Goal: Information Seeking & Learning: Learn about a topic

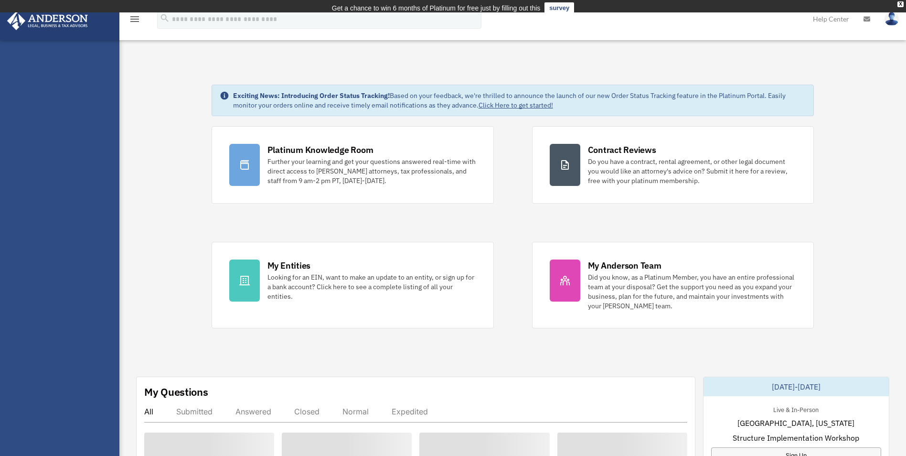
click at [361, 155] on div "Platinum Knowledge Room Further your learning and get your questions answered r…" at bounding box center [372, 165] width 209 height 42
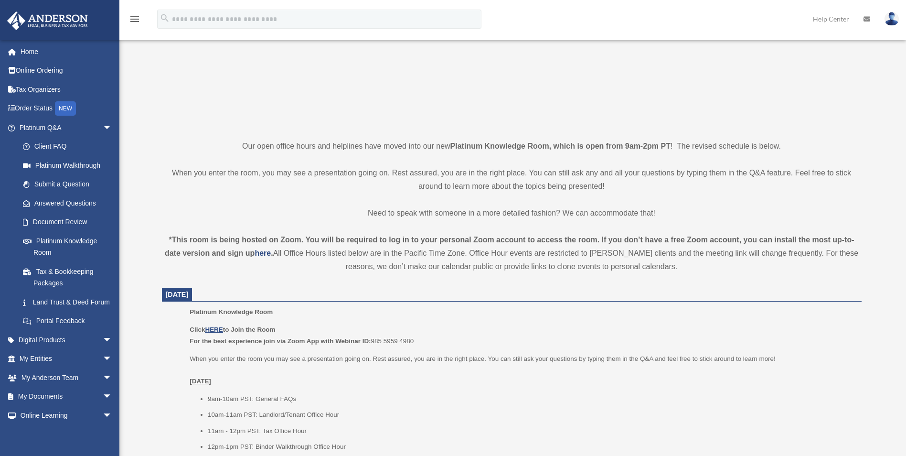
scroll to position [151, 0]
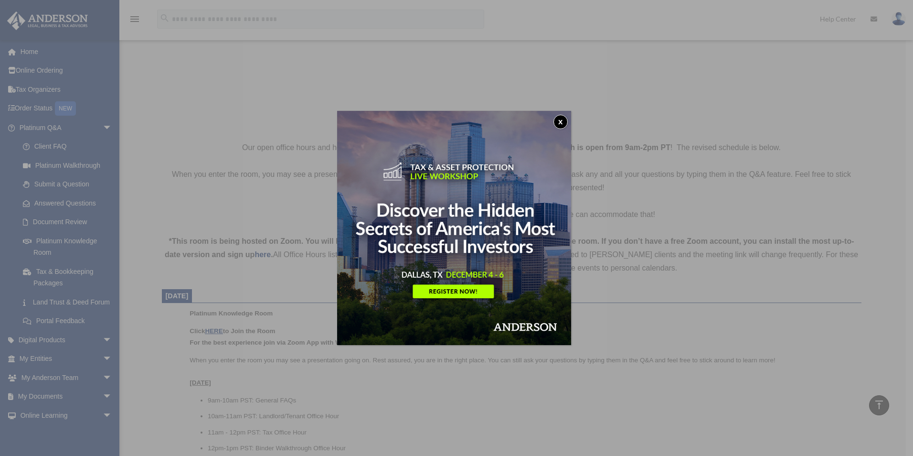
click at [570, 119] on img at bounding box center [454, 228] width 234 height 234
click at [558, 119] on button "x" at bounding box center [561, 122] width 14 height 14
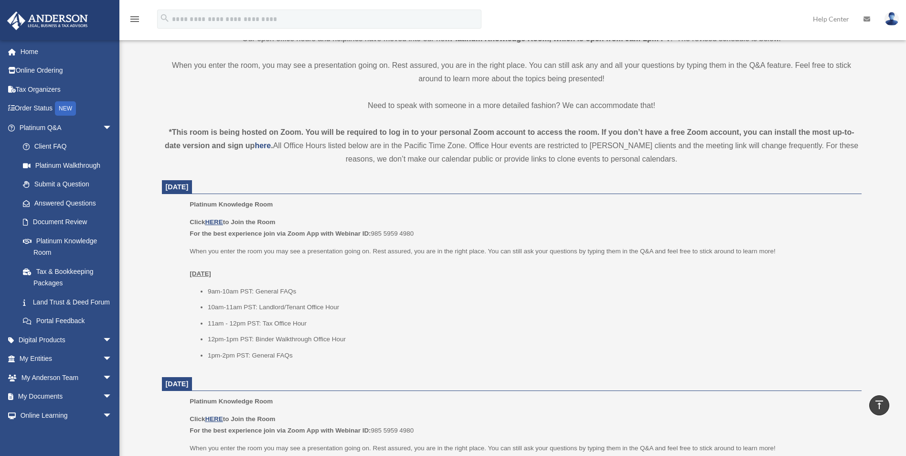
scroll to position [438, 0]
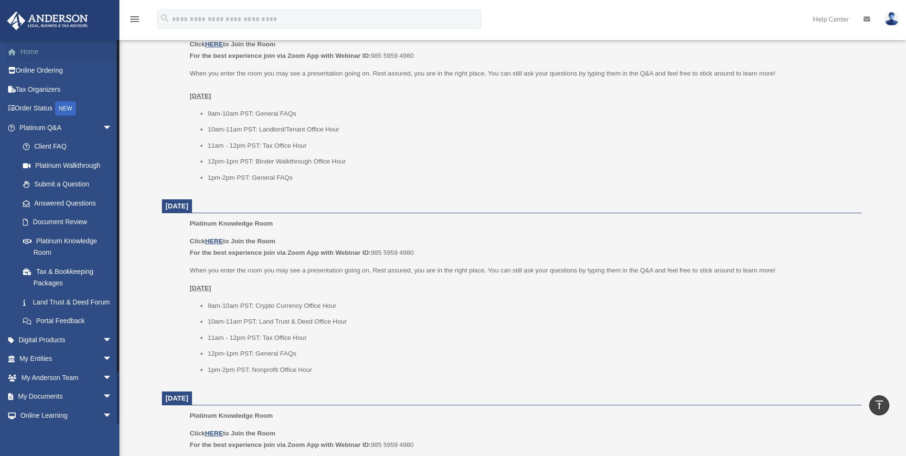
click at [30, 52] on link "Home" at bounding box center [67, 51] width 120 height 19
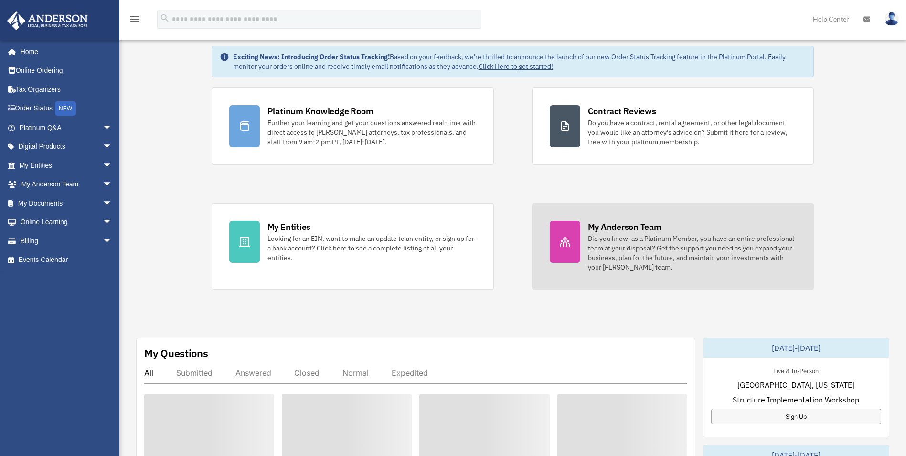
scroll to position [191, 0]
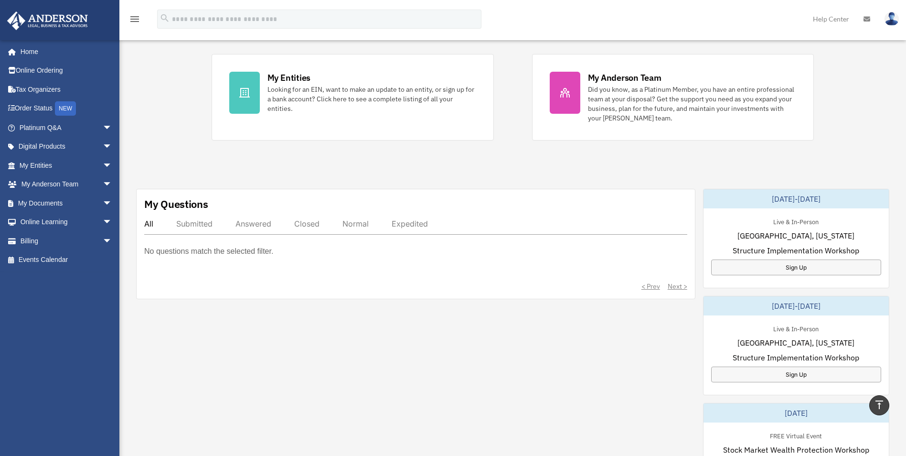
click at [200, 224] on div "Submitted" at bounding box center [194, 224] width 36 height 10
click at [257, 224] on div "Answered" at bounding box center [254, 224] width 36 height 10
click at [312, 225] on div "Closed" at bounding box center [306, 224] width 25 height 10
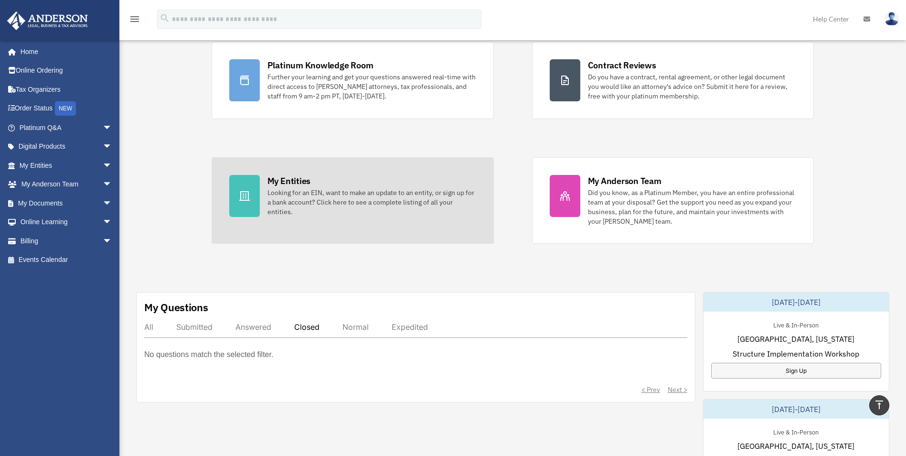
scroll to position [0, 0]
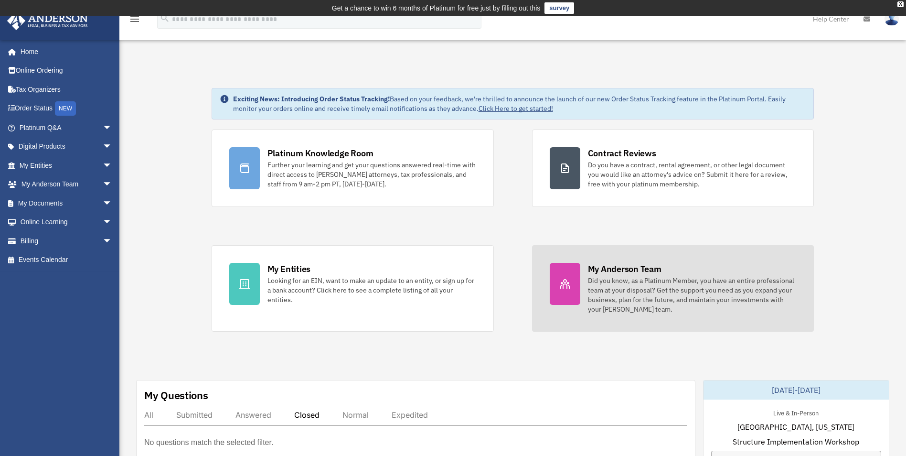
click at [687, 294] on div "Did you know, as a Platinum Member, you have an entire professional team at you…" at bounding box center [692, 295] width 209 height 38
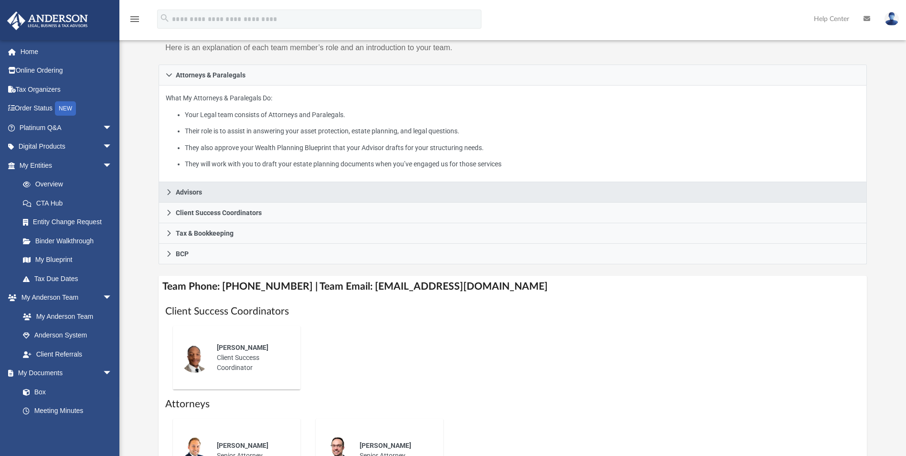
scroll to position [287, 0]
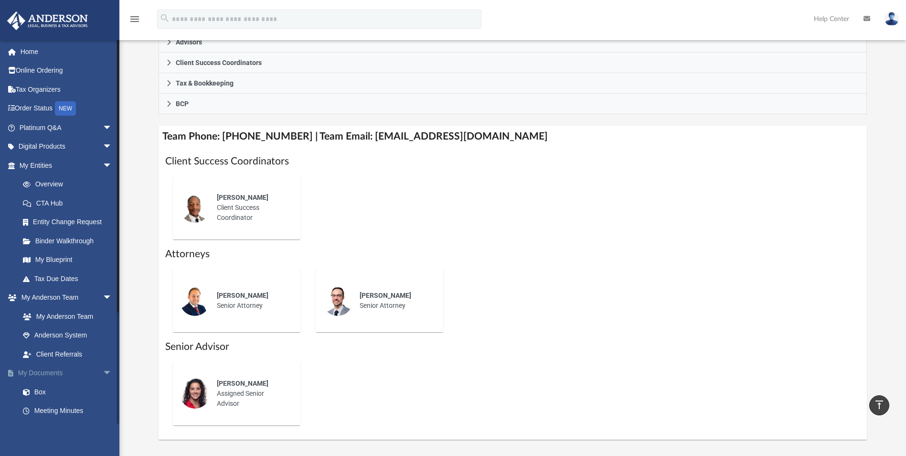
click at [67, 371] on link "My Documents arrow_drop_down" at bounding box center [67, 373] width 120 height 19
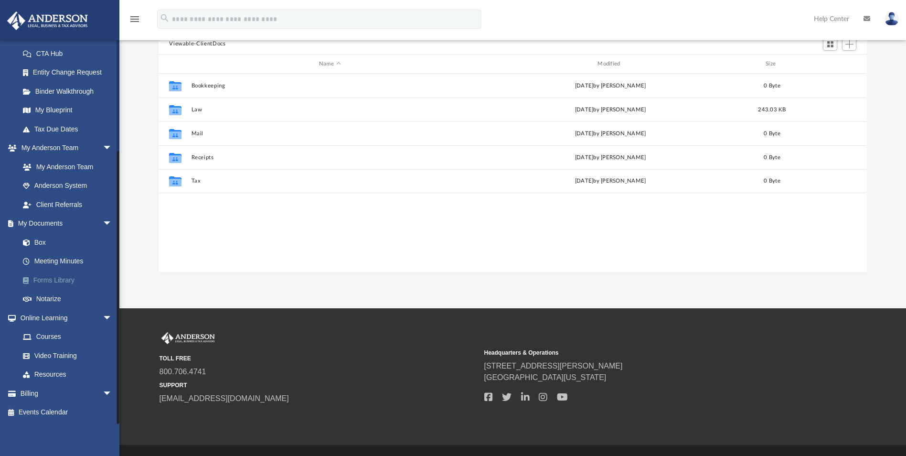
scroll to position [210, 701]
click at [60, 168] on link "My Anderson Team" at bounding box center [69, 166] width 113 height 19
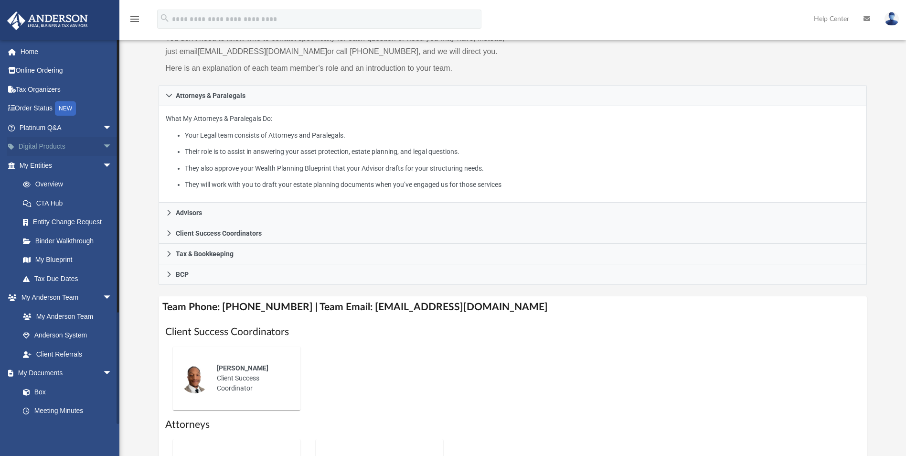
click at [103, 139] on span "arrow_drop_down" at bounding box center [112, 147] width 19 height 20
click at [52, 185] on div "Business Credit Optimizer" at bounding box center [73, 184] width 81 height 12
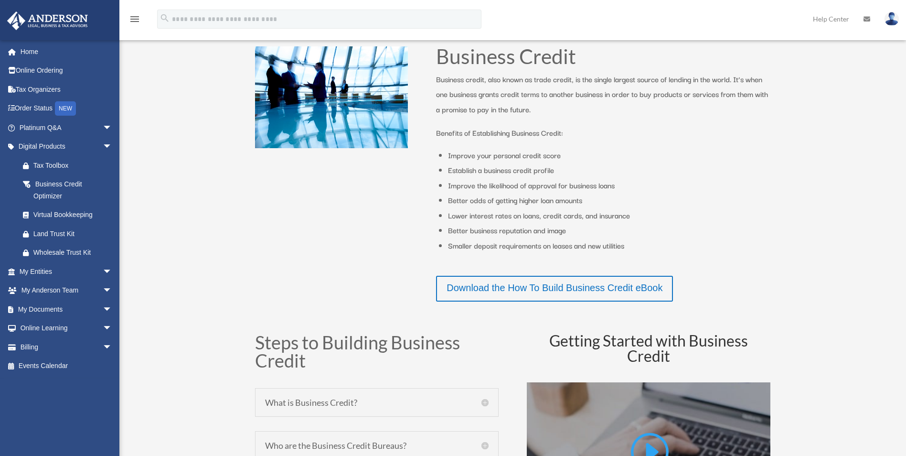
scroll to position [239, 0]
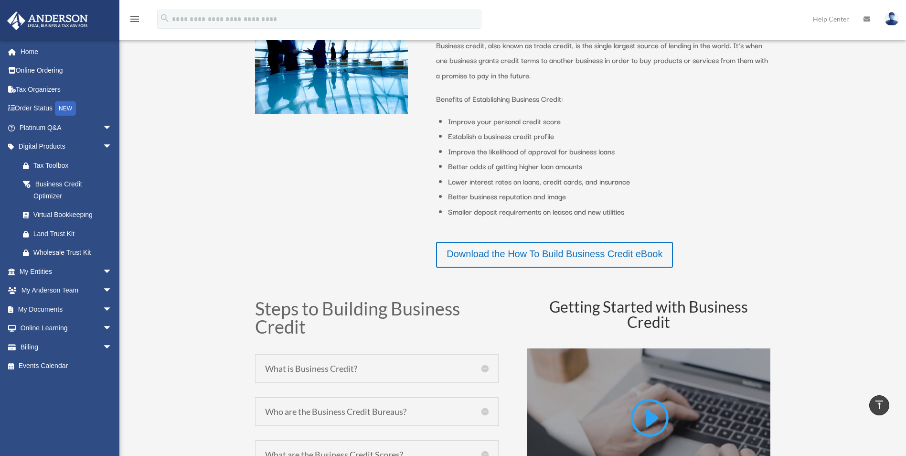
click at [477, 368] on h5 "What is Business Credit?" at bounding box center [377, 368] width 224 height 9
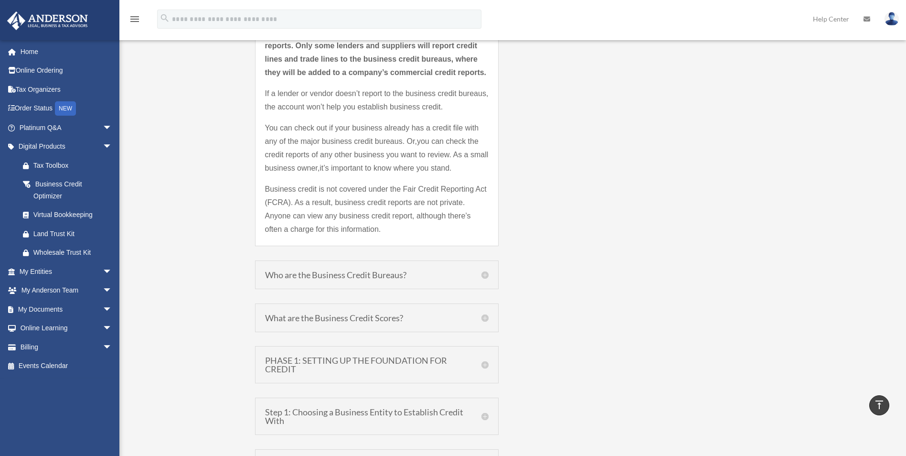
scroll to position [1051, 0]
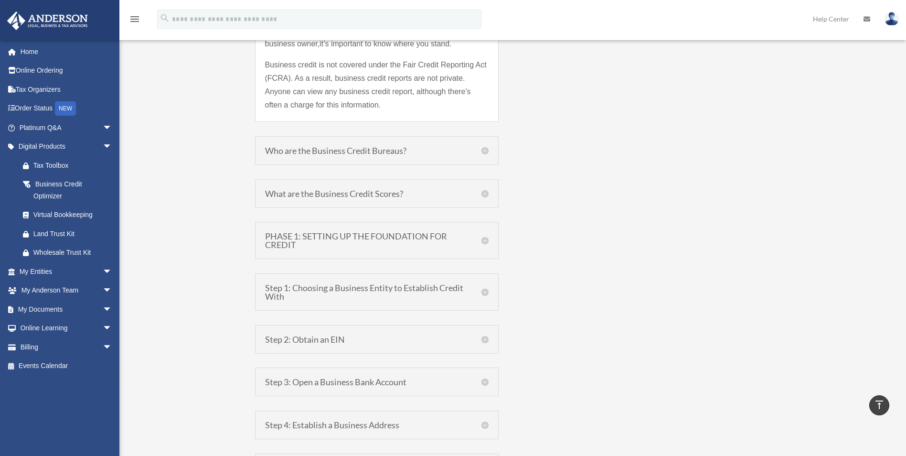
click at [477, 243] on h5 "PHASE 1: SETTING UP THE FOUNDATION FOR CREDIT" at bounding box center [377, 240] width 224 height 17
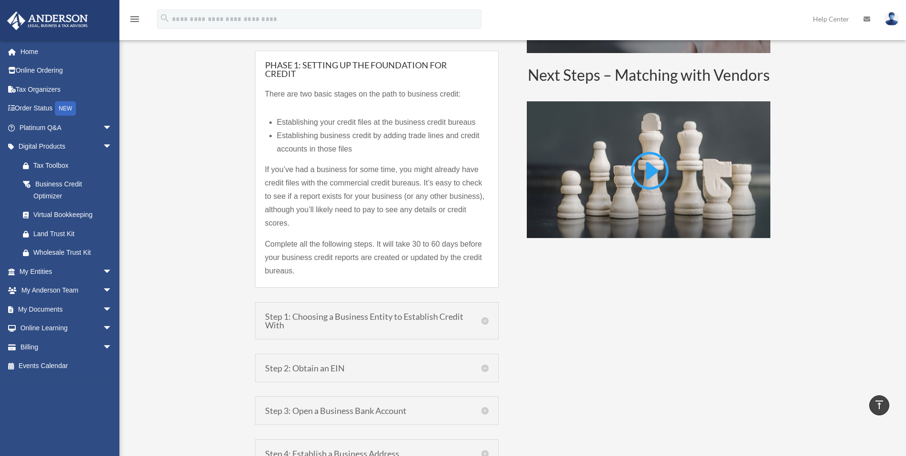
scroll to position [554, 0]
